Goal: Information Seeking & Learning: Learn about a topic

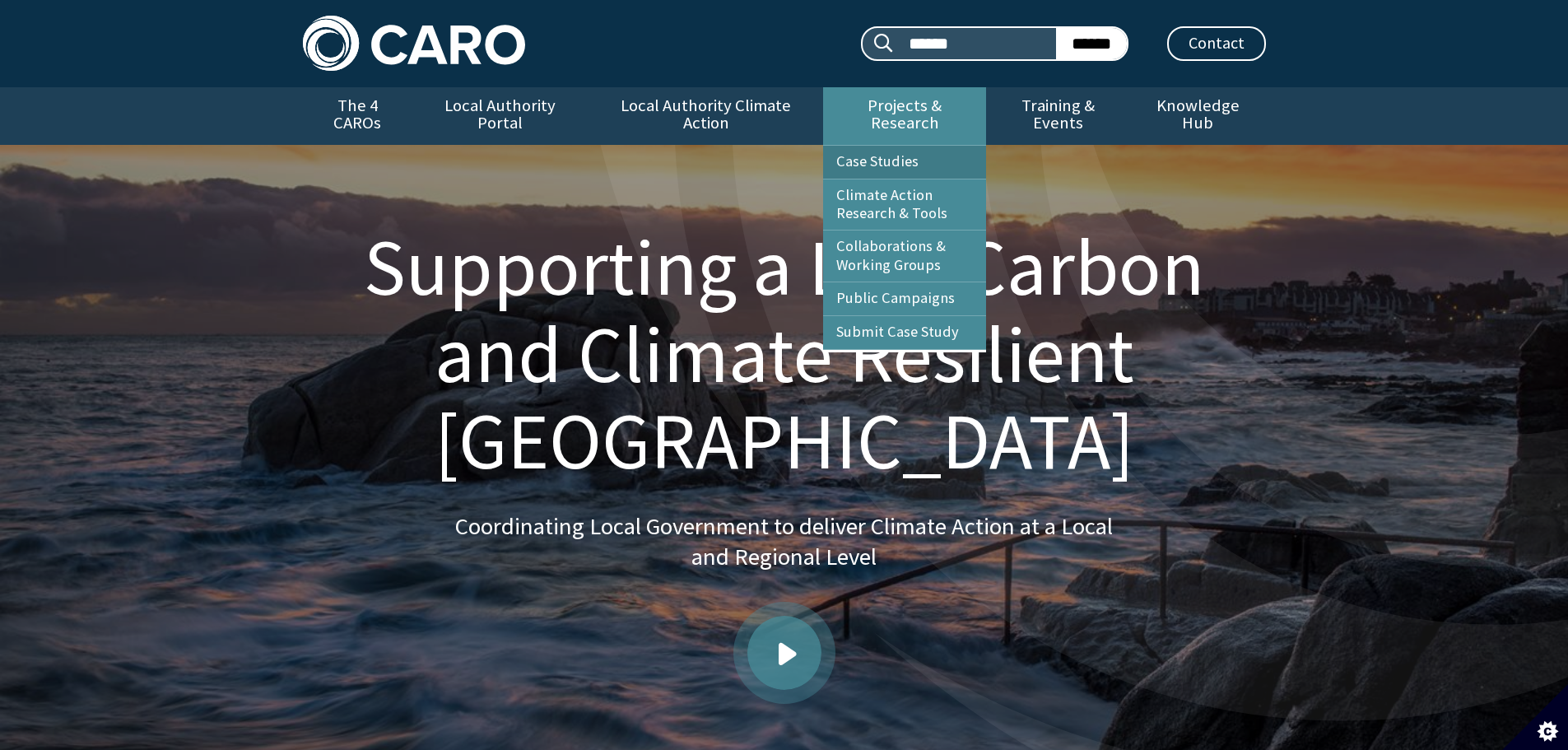
click at [863, 146] on link "Case Studies" at bounding box center [904, 162] width 163 height 33
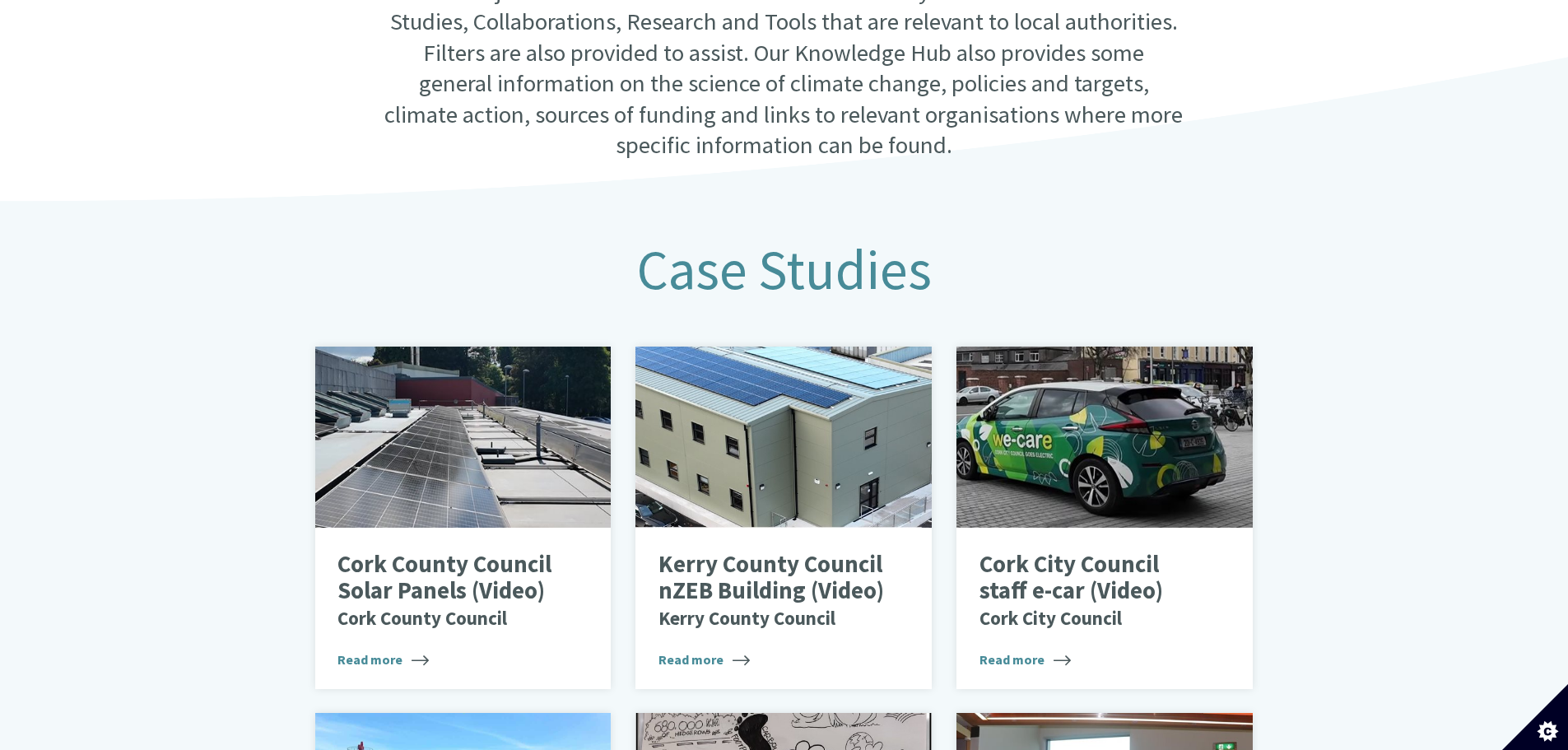
scroll to position [493, 0]
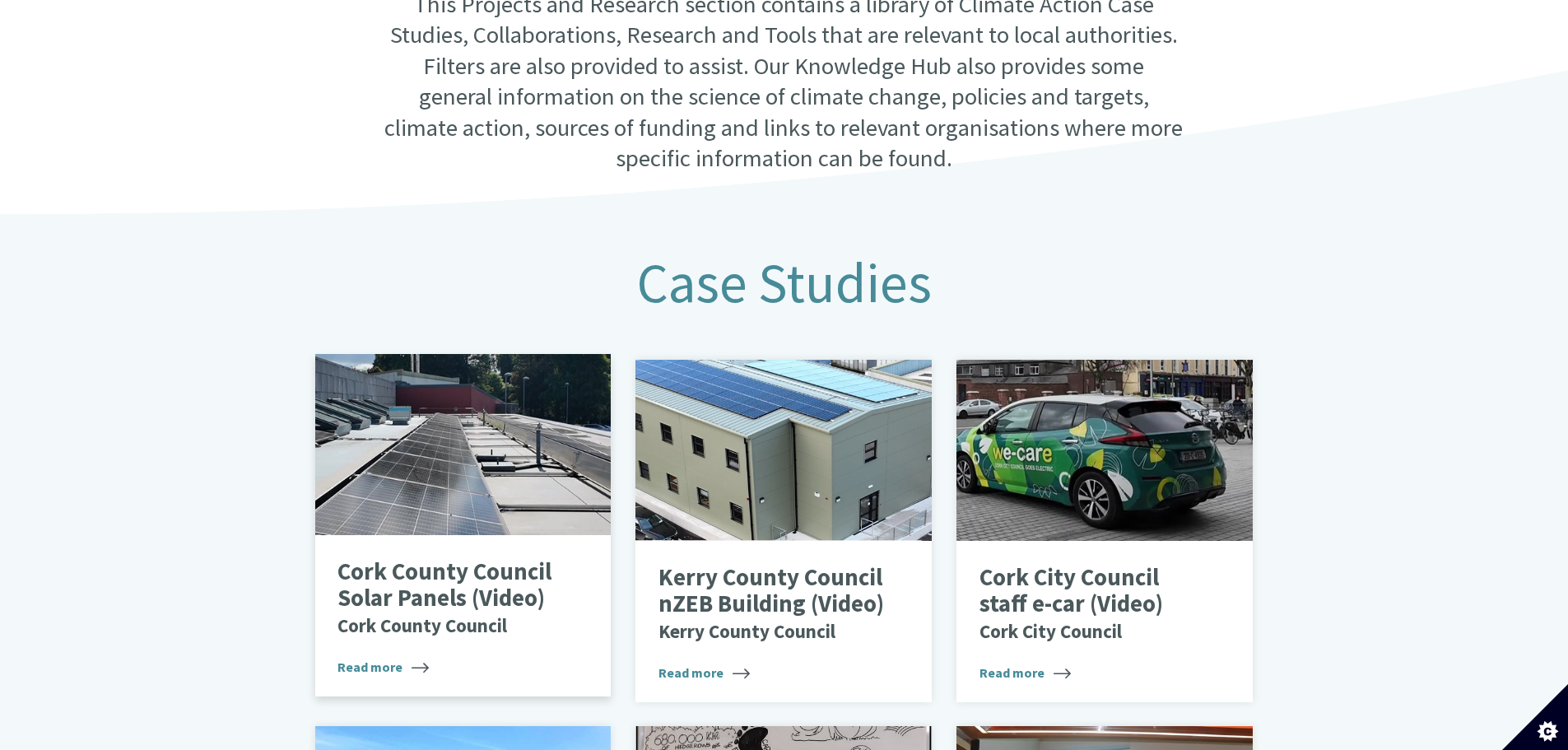
click at [424, 562] on p "Cork County Council Solar Panels (Video) Cork County Council" at bounding box center [450, 598] width 226 height 78
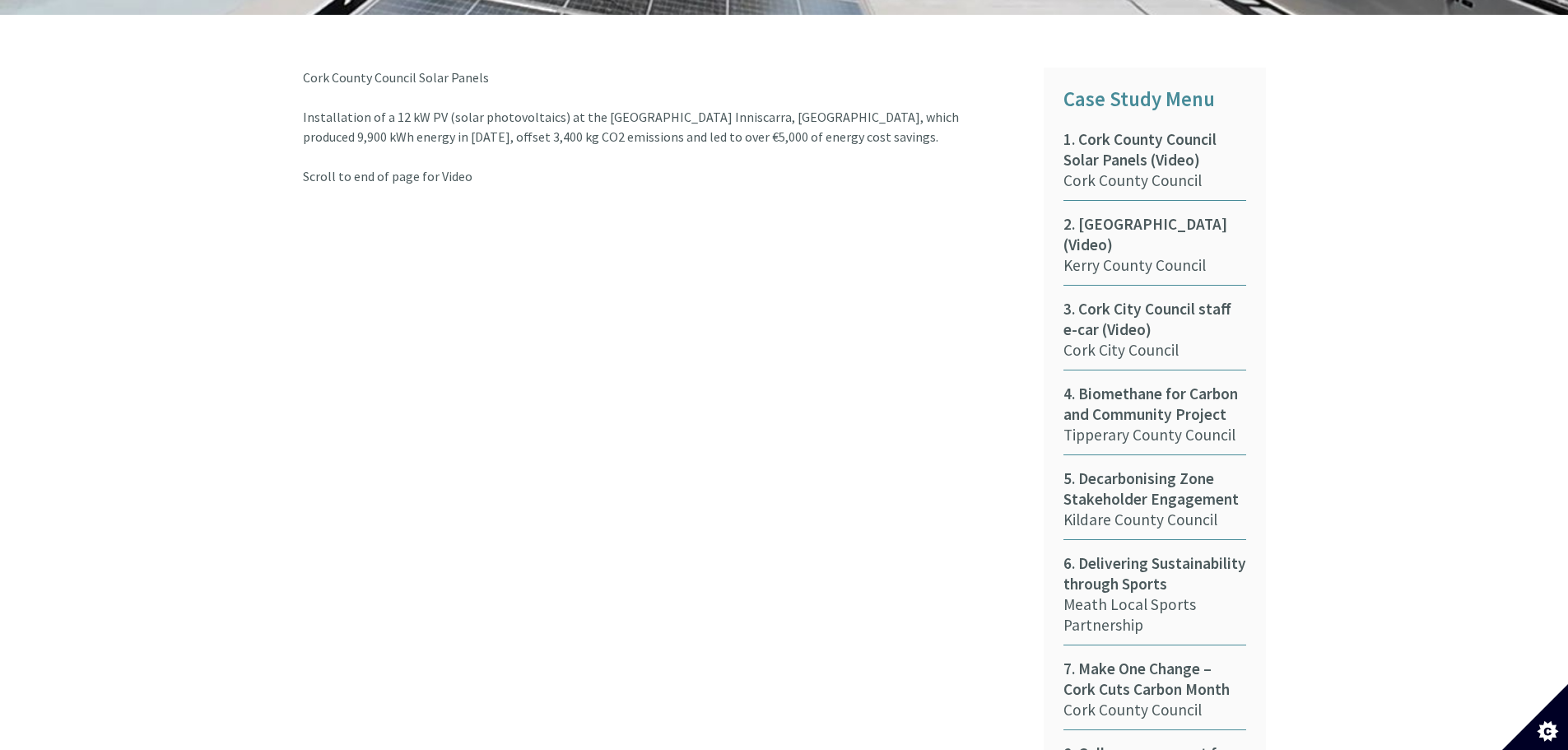
scroll to position [906, 0]
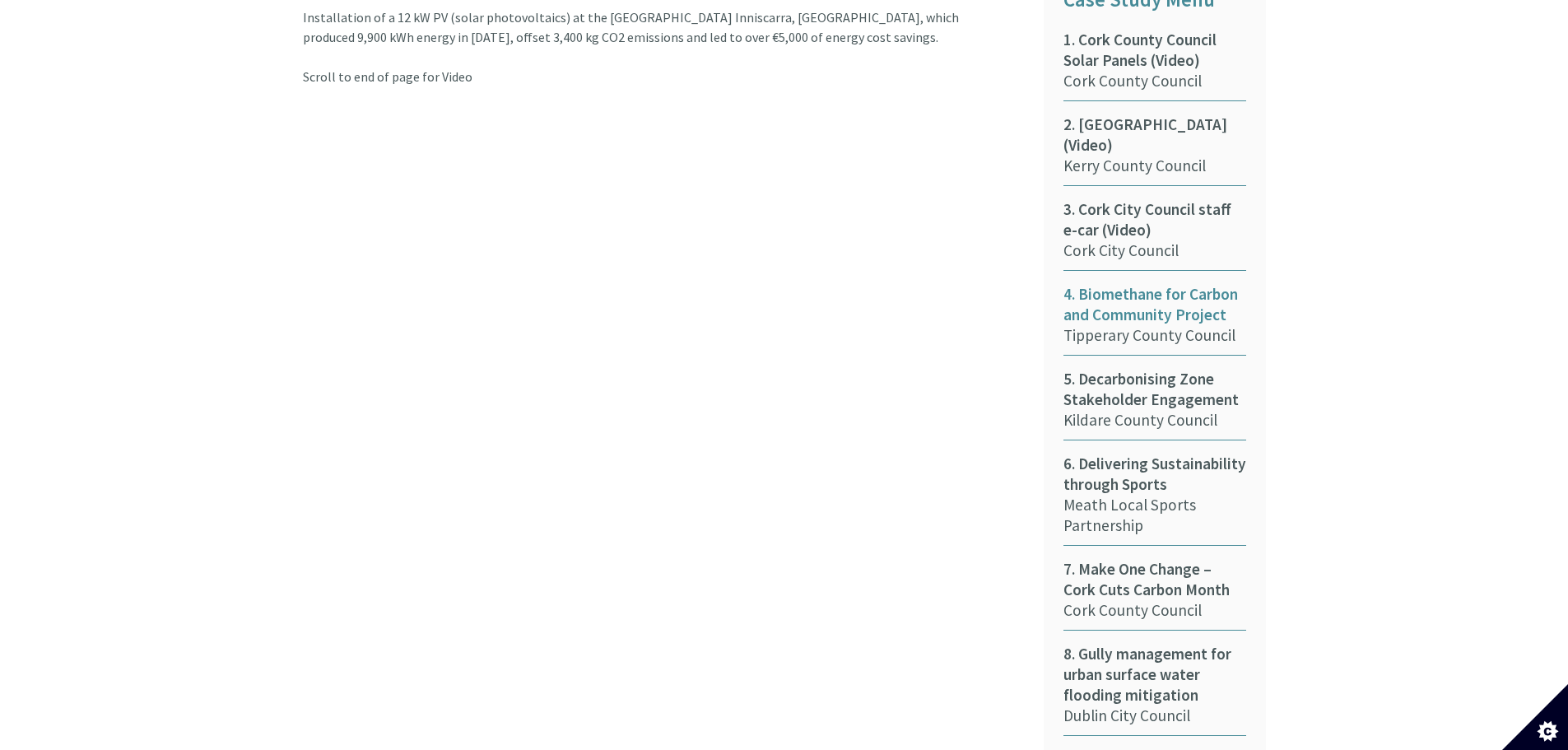
click at [1189, 284] on span "4. Biomethane for Carbon and Community Project" at bounding box center [1154, 305] width 183 height 41
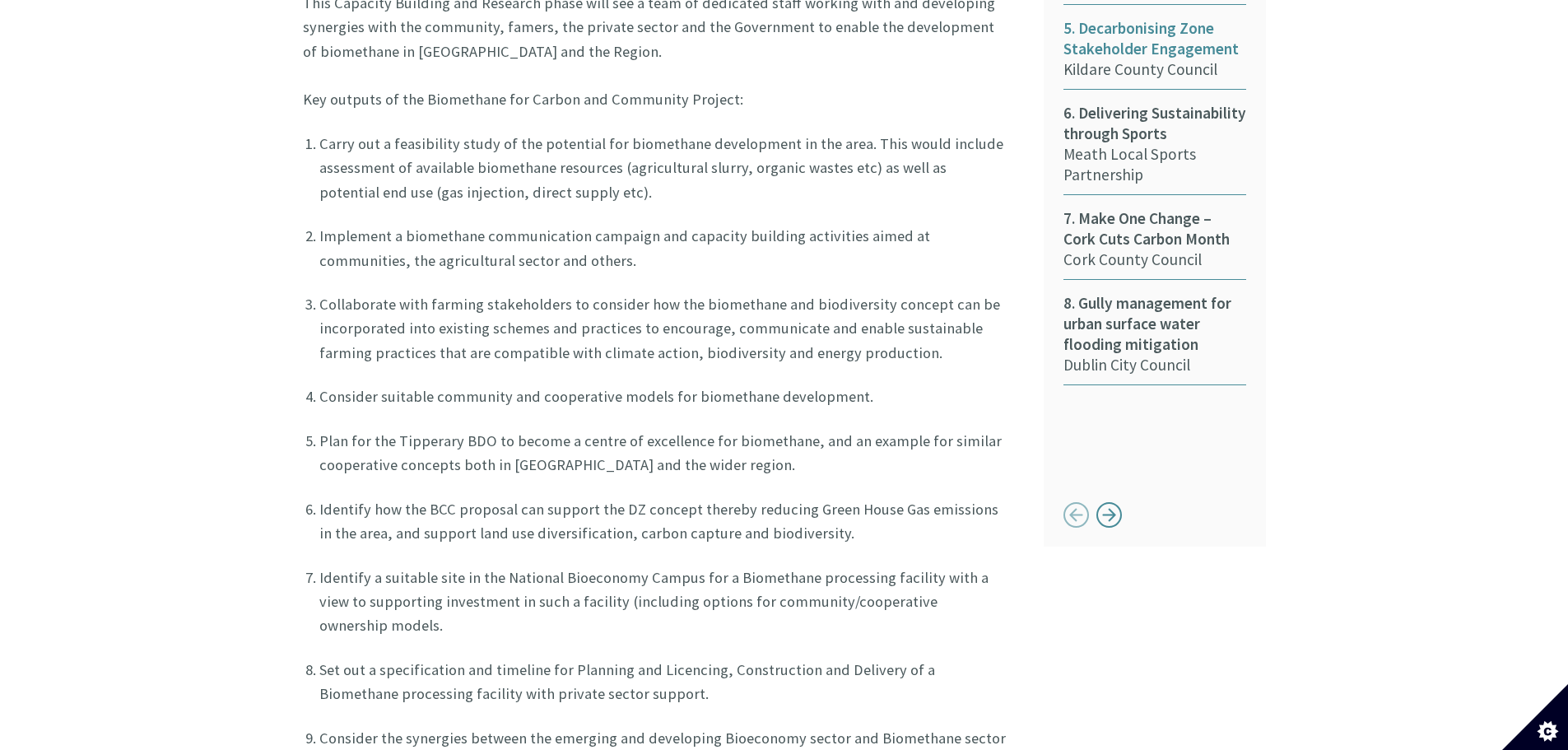
scroll to position [1894, 0]
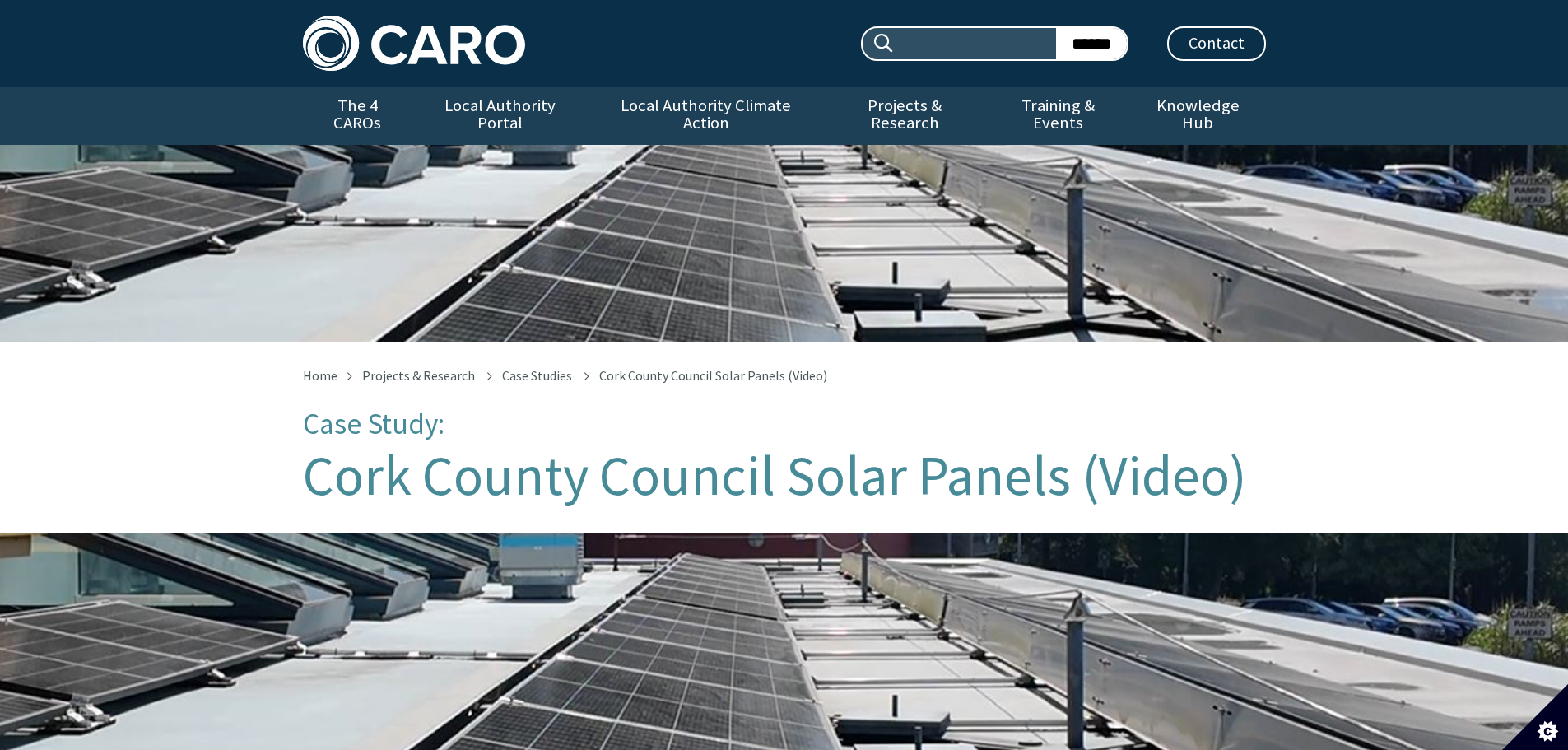
scroll to position [878, 0]
